Goal: Task Accomplishment & Management: Manage account settings

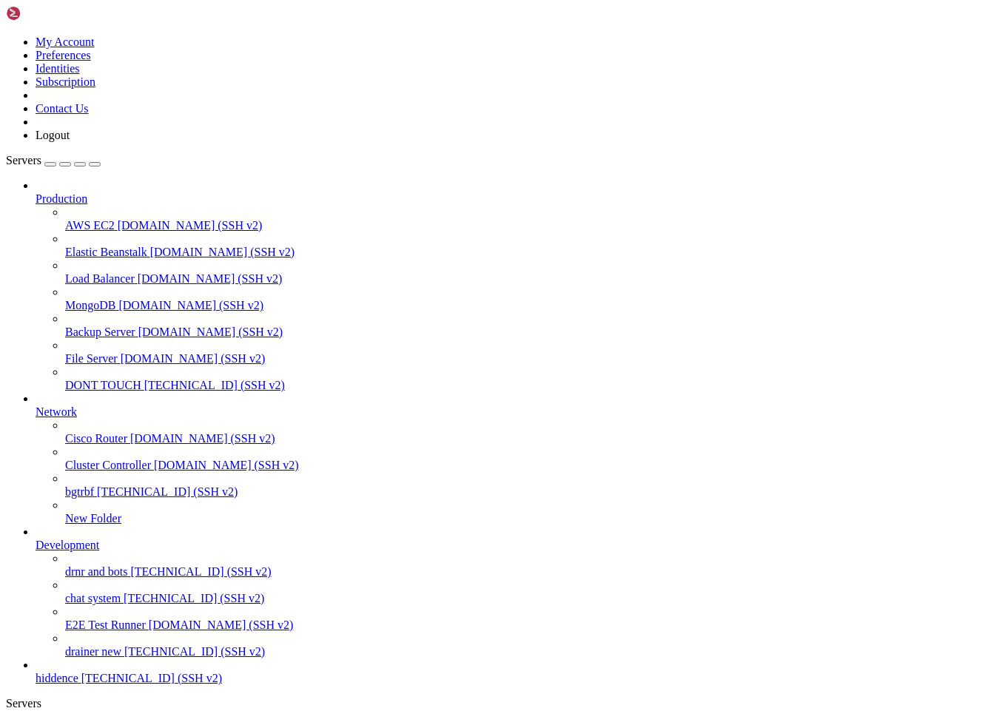
click at [6, 36] on icon at bounding box center [6, 36] width 0 height 0
click at [93, 48] on link "My Account" at bounding box center [65, 42] width 59 height 13
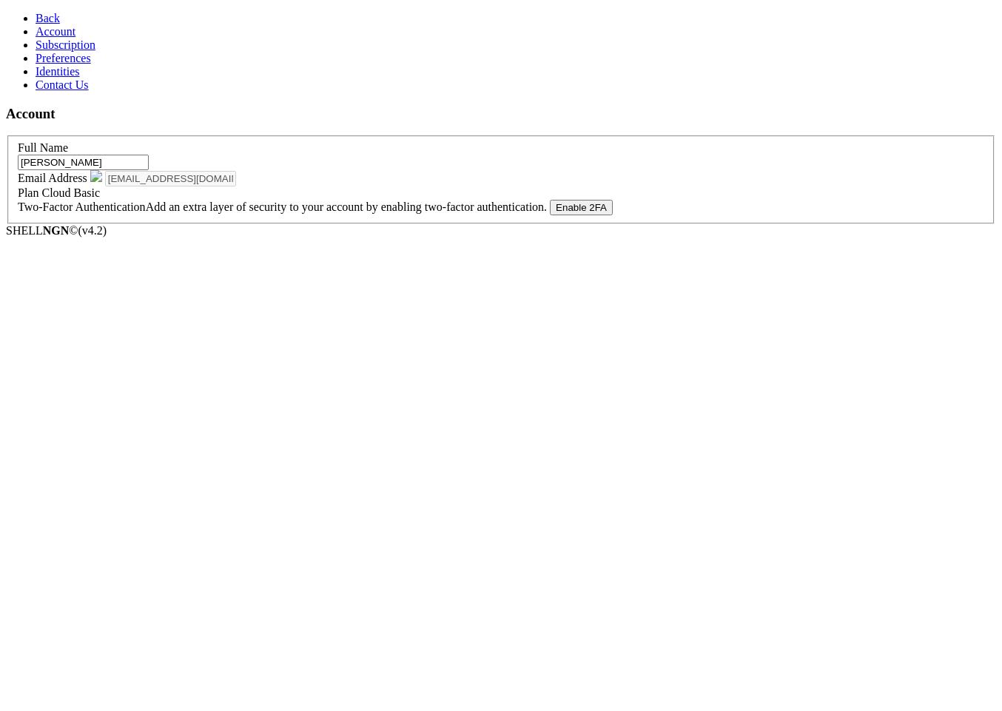
click at [66, 51] on span "Subscription" at bounding box center [66, 44] width 60 height 13
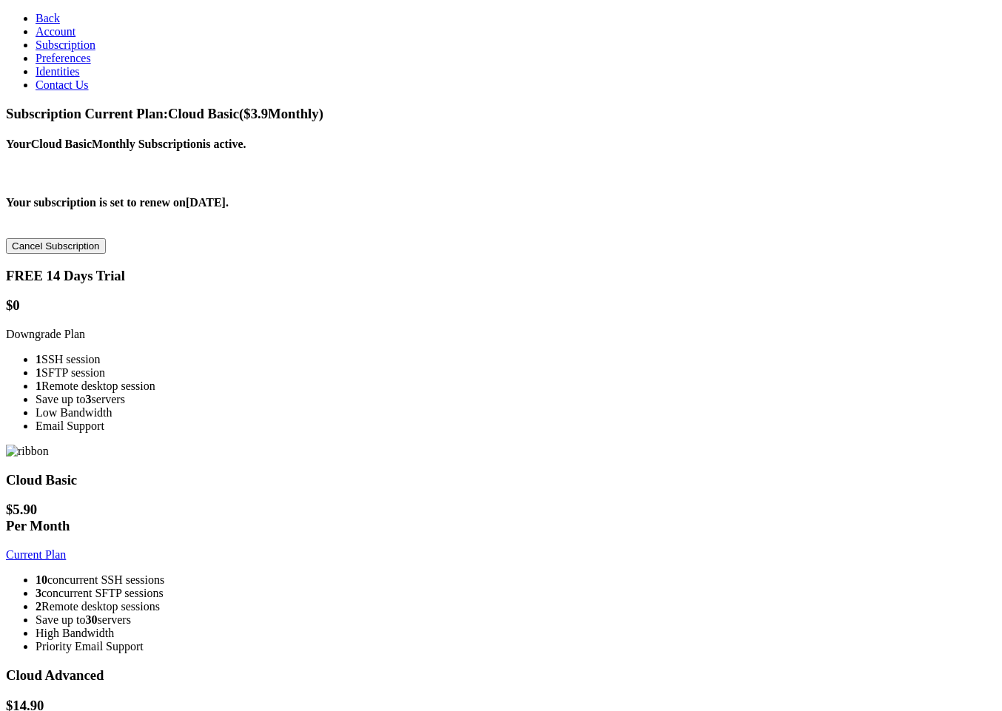
click at [93, 92] on aside "Back Account Subscription Preferences Identities Contact Us" at bounding box center [501, 52] width 990 height 80
click at [425, 472] on h3 "Cloud Basic" at bounding box center [501, 480] width 990 height 16
